Goal: Task Accomplishment & Management: Complete application form

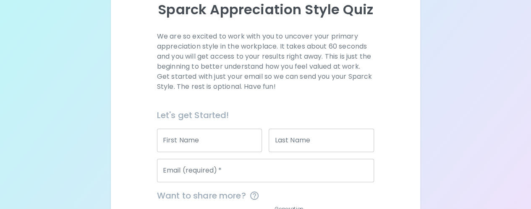
scroll to position [120, 0]
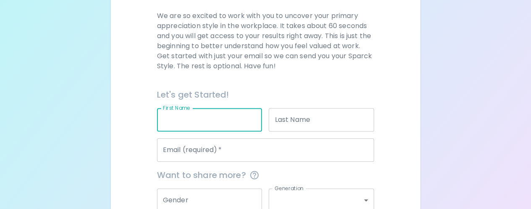
click at [202, 122] on input "First Name" at bounding box center [209, 120] width 105 height 24
type input "[PERSON_NAME]"
click at [232, 155] on input "Email (required)   *" at bounding box center [265, 151] width 217 height 24
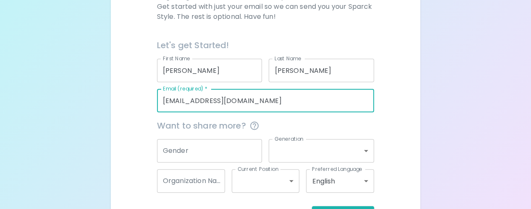
scroll to position [200, 0]
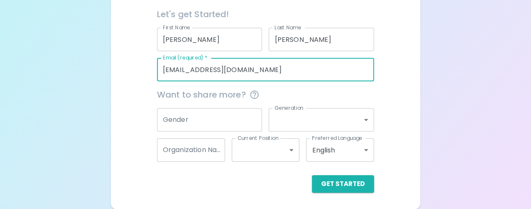
type input "[EMAIL_ADDRESS][DOMAIN_NAME]"
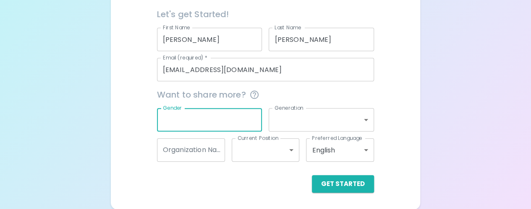
click at [221, 121] on input "Gender" at bounding box center [209, 120] width 105 height 24
type input "[DEMOGRAPHIC_DATA]"
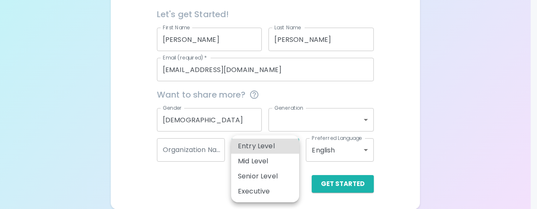
click at [282, 158] on body "Sparck Appreciation Style Quiz We are so excited to work with you to uncover yo…" at bounding box center [268, 5] width 537 height 410
click at [185, 185] on div at bounding box center [268, 104] width 537 height 209
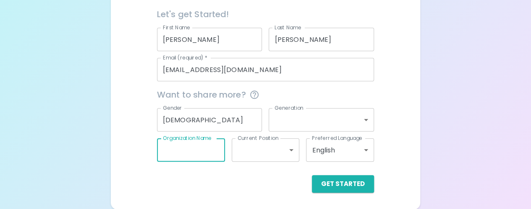
click at [204, 155] on input "Organization Name" at bounding box center [191, 151] width 68 height 24
type input "P"
type input "CPS"
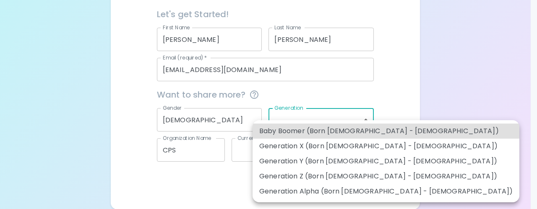
click at [363, 119] on body "Sparck Appreciation Style Quiz We are so excited to work with you to uncover yo…" at bounding box center [268, 5] width 537 height 410
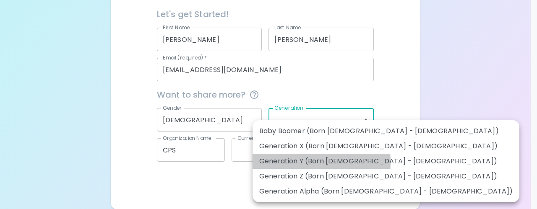
click at [290, 162] on li "Generation Y (Born [DEMOGRAPHIC_DATA] - [DEMOGRAPHIC_DATA])" at bounding box center [386, 161] width 267 height 15
type input "generation_y"
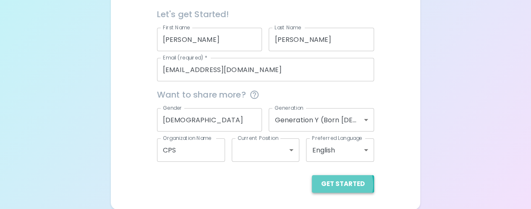
click at [337, 185] on button "Get Started" at bounding box center [343, 184] width 62 height 18
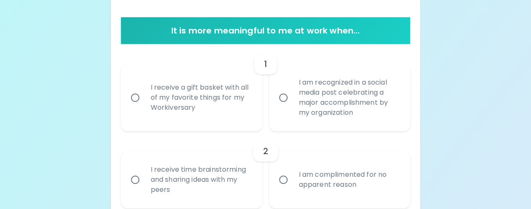
scroll to position [124, 0]
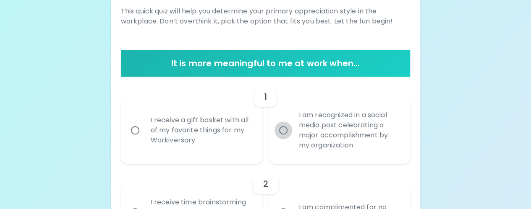
click at [285, 131] on input "I am recognized in a social media post celebrating a major accomplishment by my…" at bounding box center [284, 131] width 18 height 18
radio input "true"
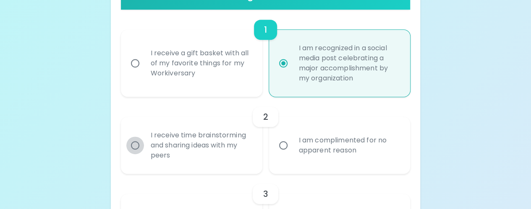
click at [129, 146] on input "I receive time brainstorming and sharing ideas with my peers" at bounding box center [135, 146] width 18 height 18
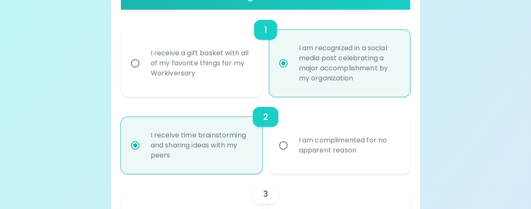
scroll to position [259, 0]
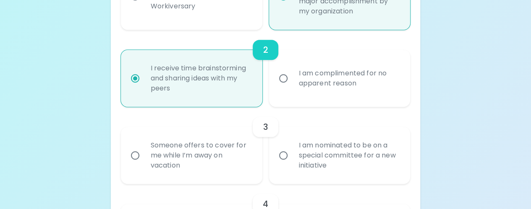
radio input "true"
click at [129, 146] on label "Someone offers to cover for me while I’m away on vacation" at bounding box center [186, 155] width 141 height 57
click at [129, 147] on input "Someone offers to cover for me while I’m away on vacation" at bounding box center [135, 156] width 18 height 18
radio input "false"
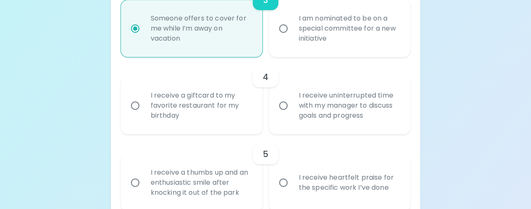
scroll to position [387, 0]
radio input "true"
click at [282, 106] on input "I receive uninterrupted time with my manager to discuss goals and progress" at bounding box center [284, 105] width 18 height 18
radio input "false"
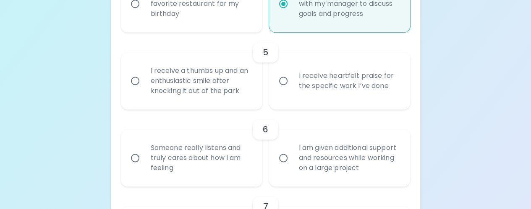
scroll to position [488, 0]
radio input "true"
